Goal: Task Accomplishment & Management: Use online tool/utility

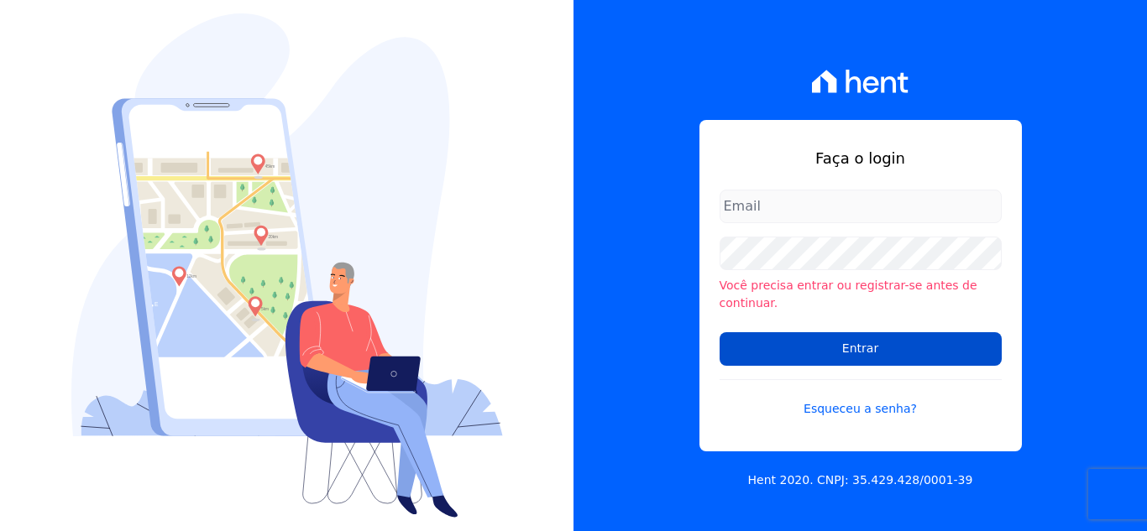
type input "[PERSON_NAME][EMAIL_ADDRESS][DOMAIN_NAME]"
click at [845, 346] on input "Entrar" at bounding box center [861, 349] width 282 height 34
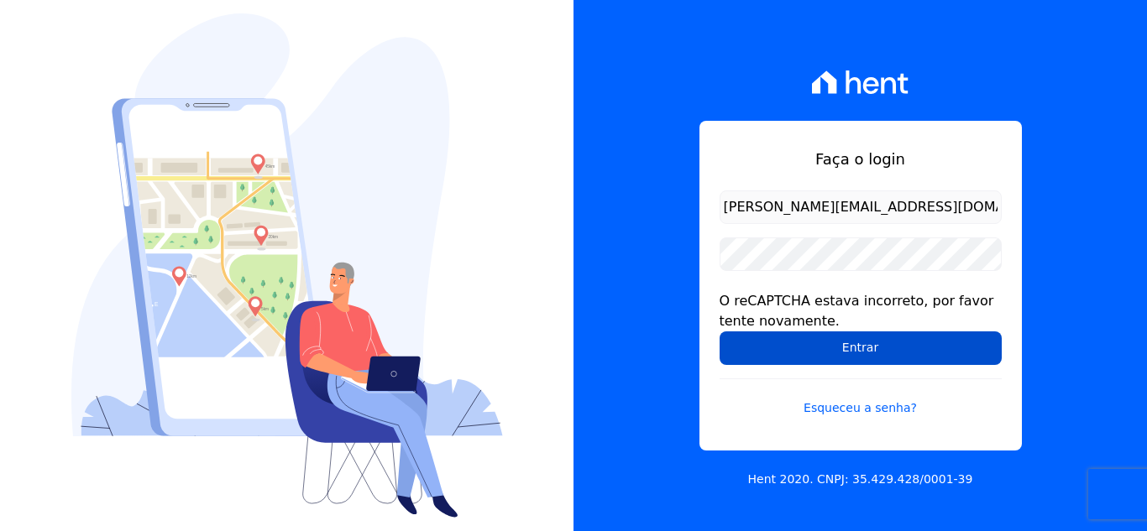
click at [861, 353] on input "Entrar" at bounding box center [861, 349] width 282 height 34
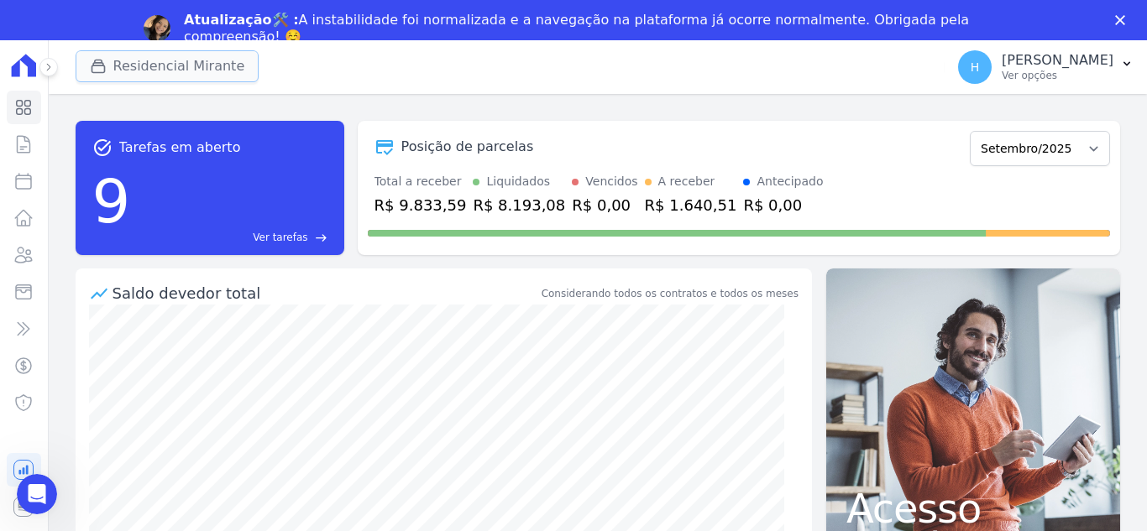
click at [115, 60] on button "Residencial Mirante" at bounding box center [168, 66] width 184 height 32
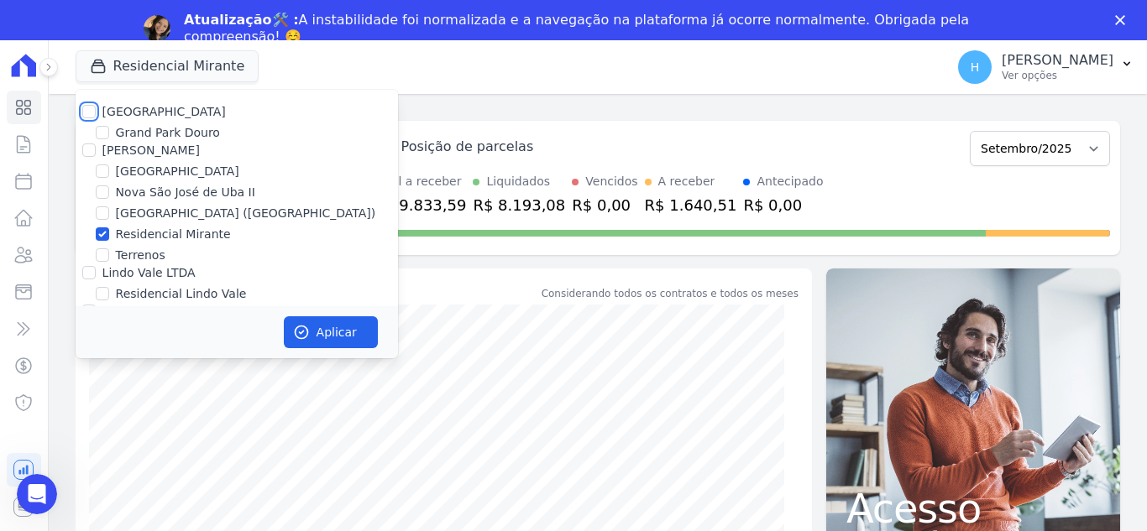
click at [88, 109] on input "[GEOGRAPHIC_DATA]" at bounding box center [88, 111] width 13 height 13
checkbox input "true"
click at [89, 152] on input "[PERSON_NAME]" at bounding box center [88, 150] width 13 height 13
checkbox input "true"
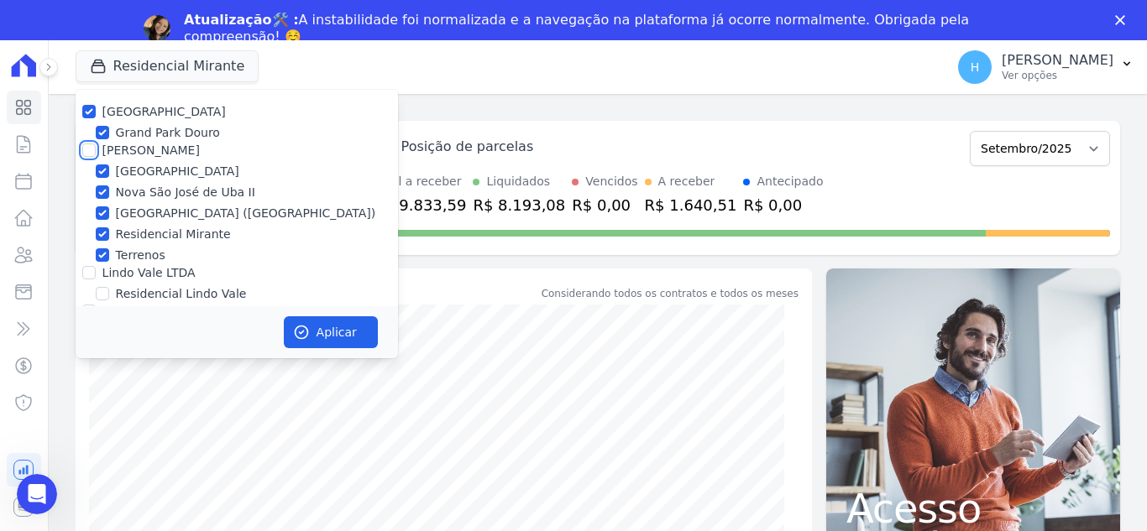
checkbox input "true"
click at [96, 270] on div "Lindo Vale LTDA" at bounding box center [237, 273] width 322 height 18
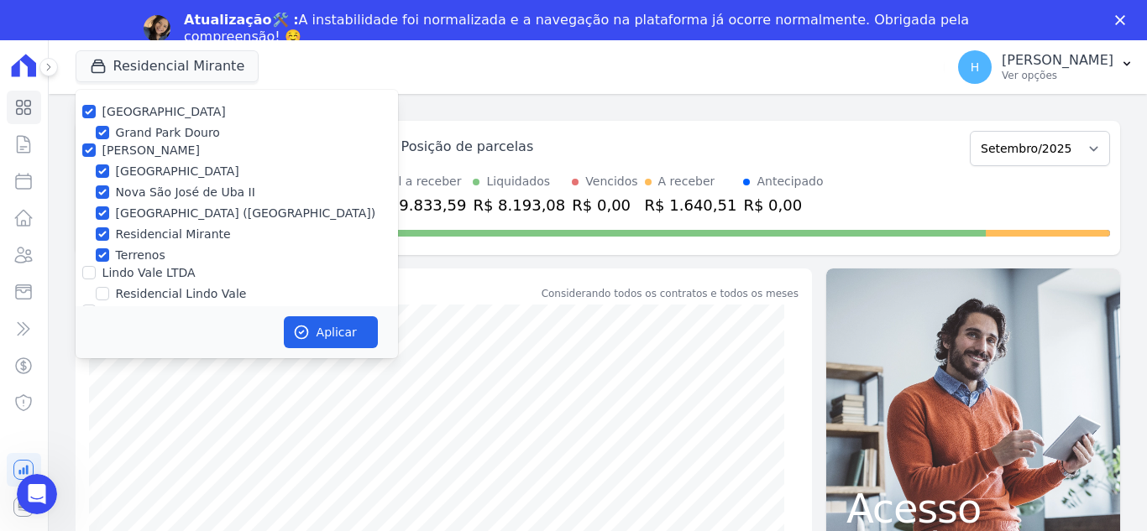
scroll to position [49, 0]
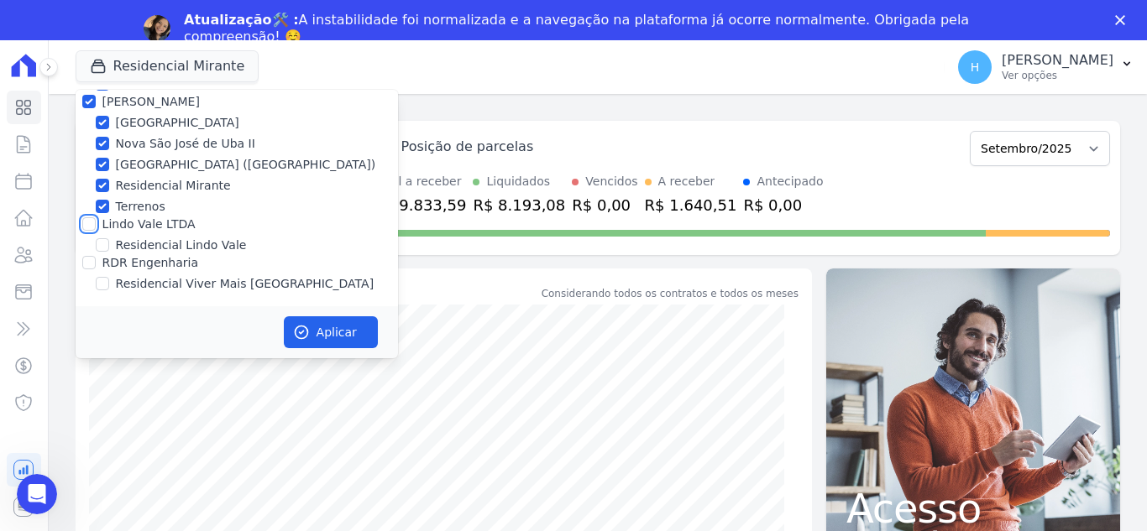
click at [89, 225] on input "Lindo Vale LTDA" at bounding box center [88, 223] width 13 height 13
checkbox input "true"
click at [89, 260] on input "RDR Engenharia" at bounding box center [88, 262] width 13 height 13
checkbox input "true"
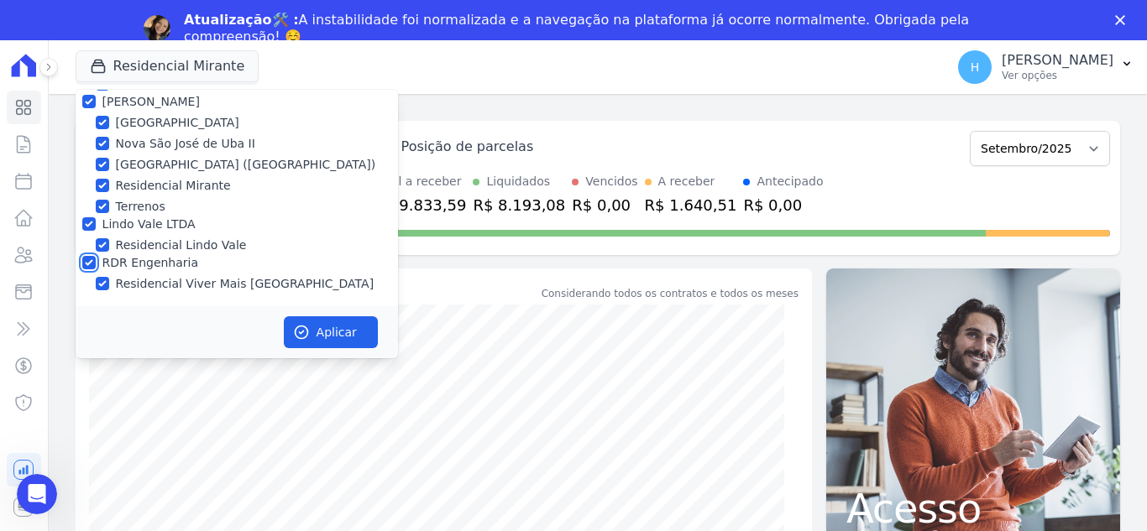
checkbox input "true"
click at [374, 331] on button "Aplicar" at bounding box center [331, 333] width 94 height 32
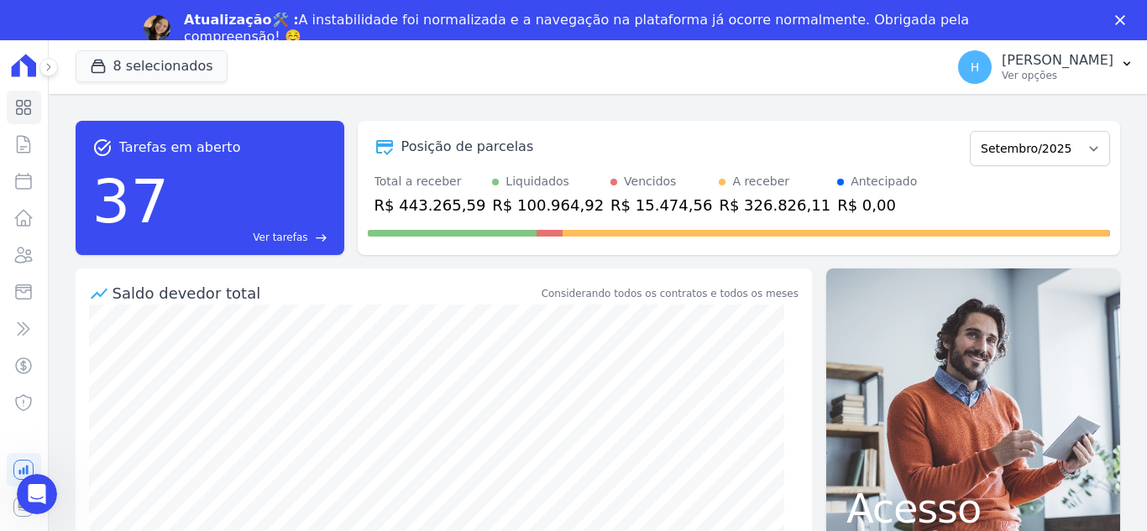
scroll to position [0, 0]
drag, startPoint x: 52, startPoint y: 72, endPoint x: 59, endPoint y: 81, distance: 11.4
click at [52, 72] on button at bounding box center [48, 67] width 18 height 18
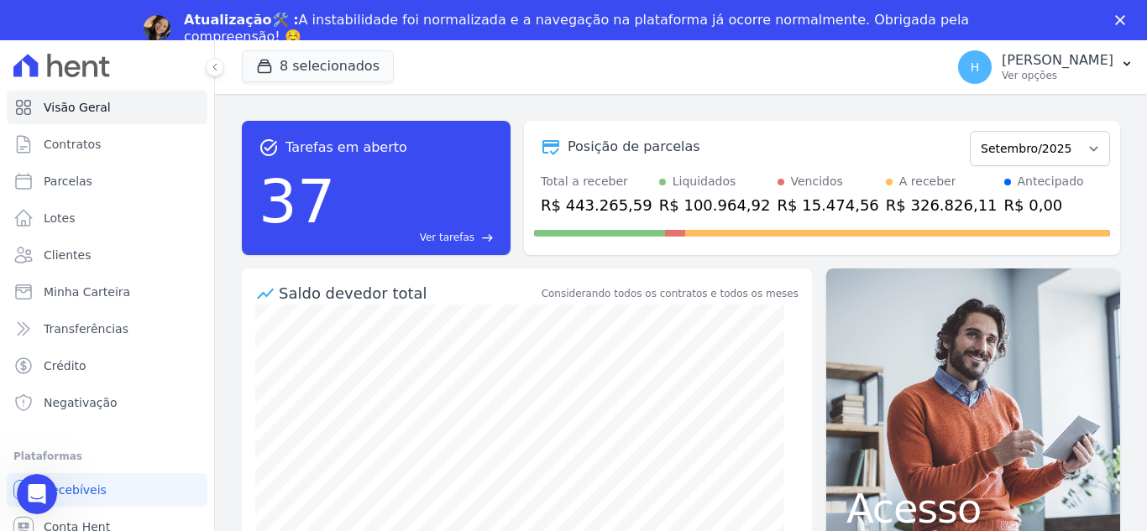
click at [380, 105] on div "task_alt Tarefas em aberto 37 Ver tarefas east Posição de parcelas Dezembro/201…" at bounding box center [681, 333] width 932 height 478
click at [1119, 74] on button "H Hellen Vilaça Ver opções" at bounding box center [1046, 67] width 202 height 47
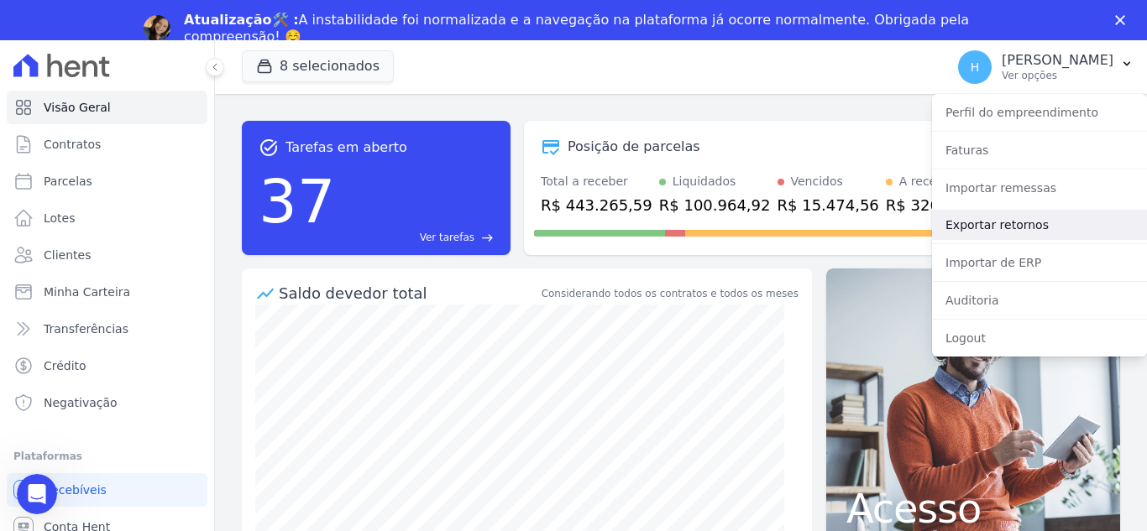
click at [1019, 217] on link "Exportar retornos" at bounding box center [1039, 225] width 215 height 30
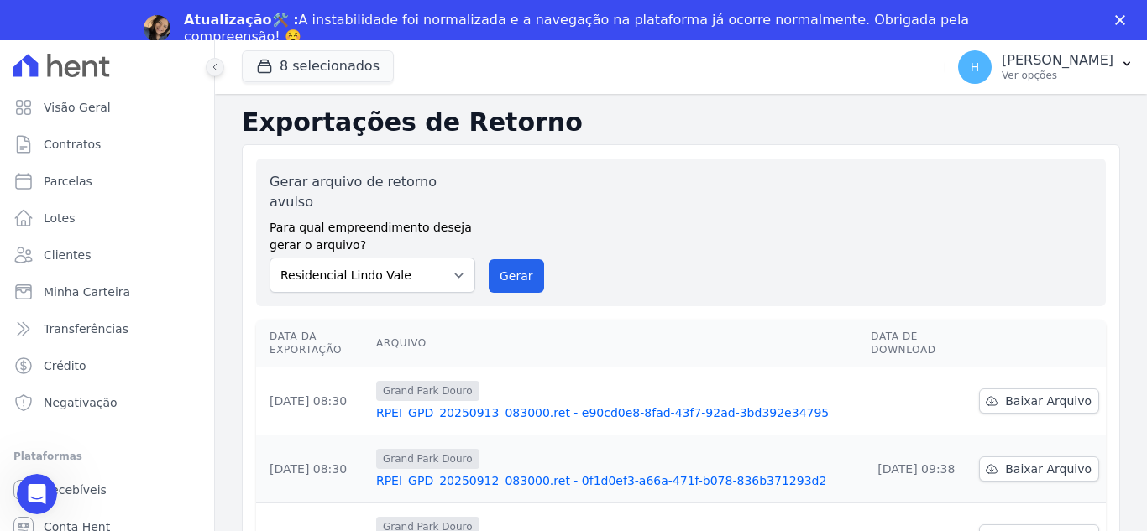
click at [212, 62] on icon at bounding box center [215, 67] width 10 height 10
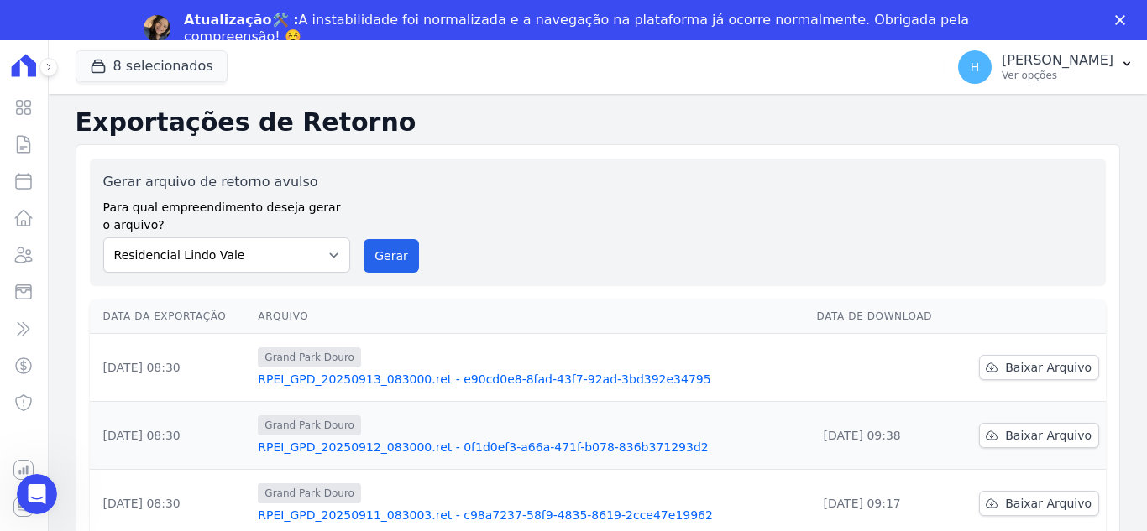
scroll to position [84, 0]
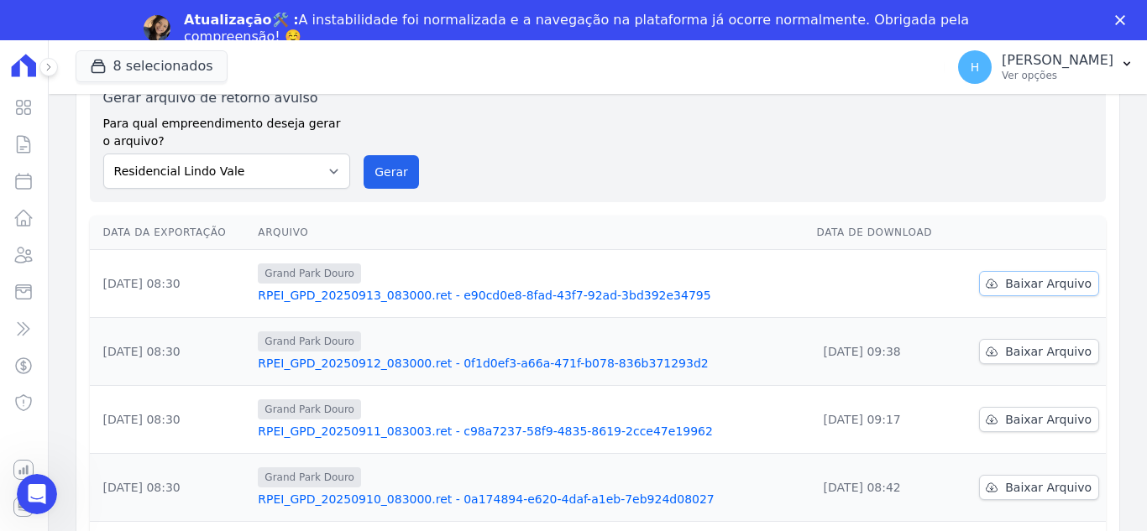
click at [1033, 291] on span "Baixar Arquivo" at bounding box center [1048, 283] width 86 height 17
